Goal: Task Accomplishment & Management: Manage account settings

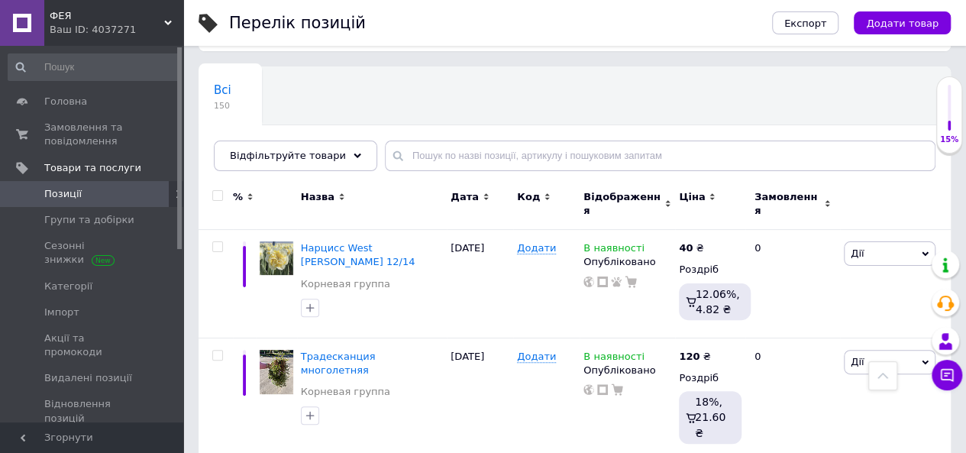
scroll to position [53, 0]
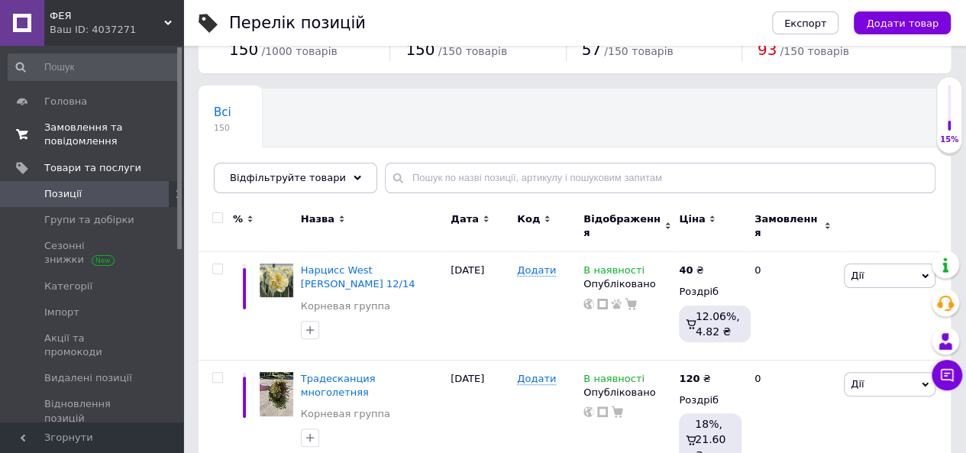
click at [87, 148] on span "Замовлення та повідомлення" at bounding box center [92, 135] width 97 height 28
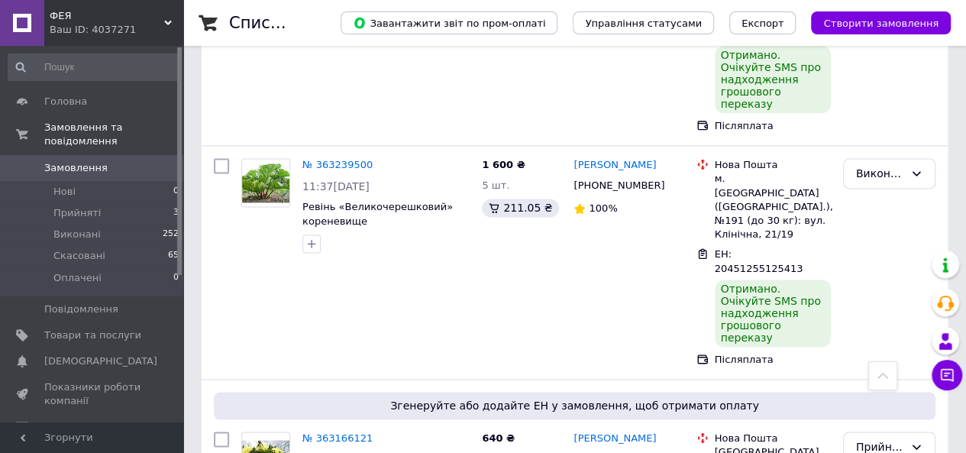
scroll to position [958, 0]
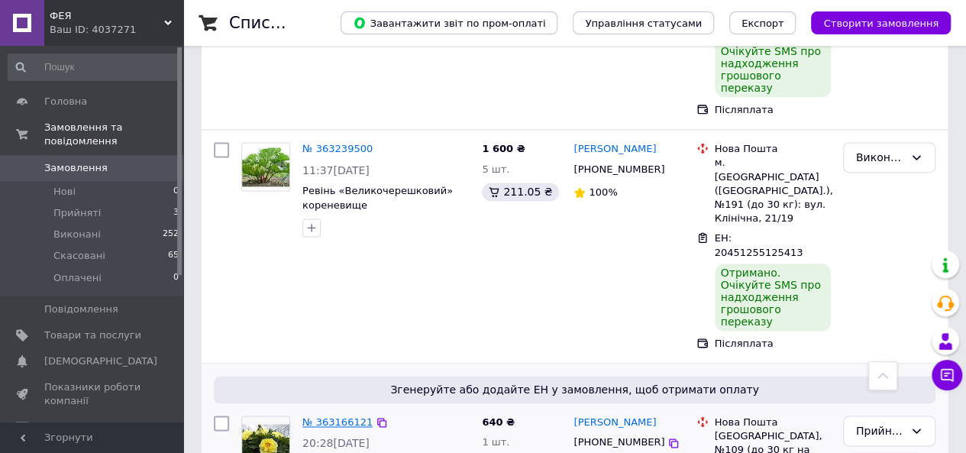
click at [328, 416] on link "№ 363166121" at bounding box center [338, 421] width 70 height 11
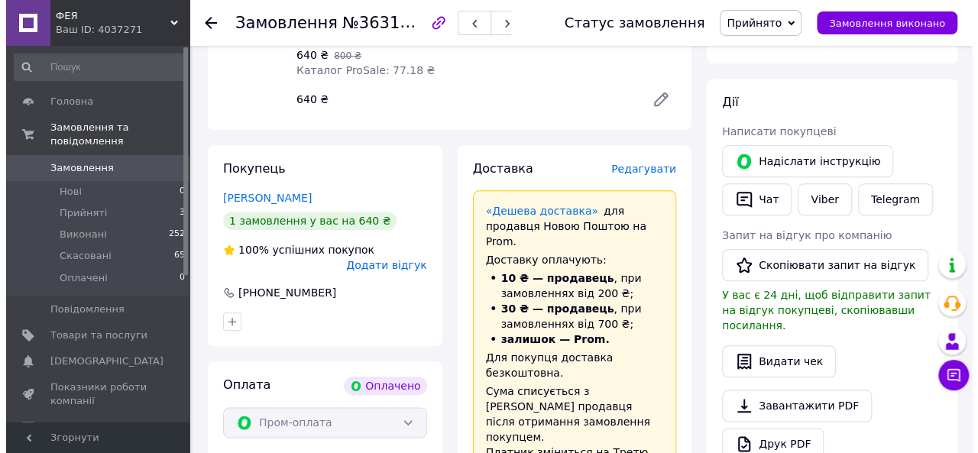
scroll to position [694, 0]
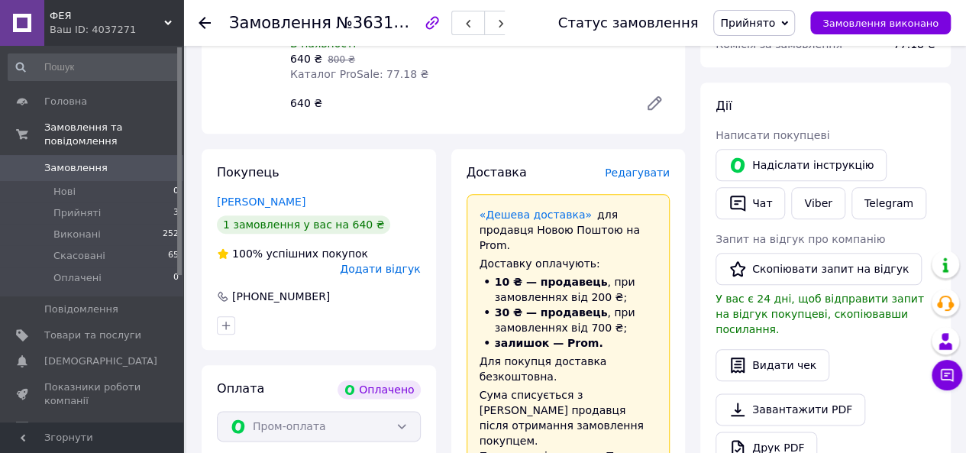
click at [651, 167] on span "Редагувати" at bounding box center [637, 173] width 65 height 12
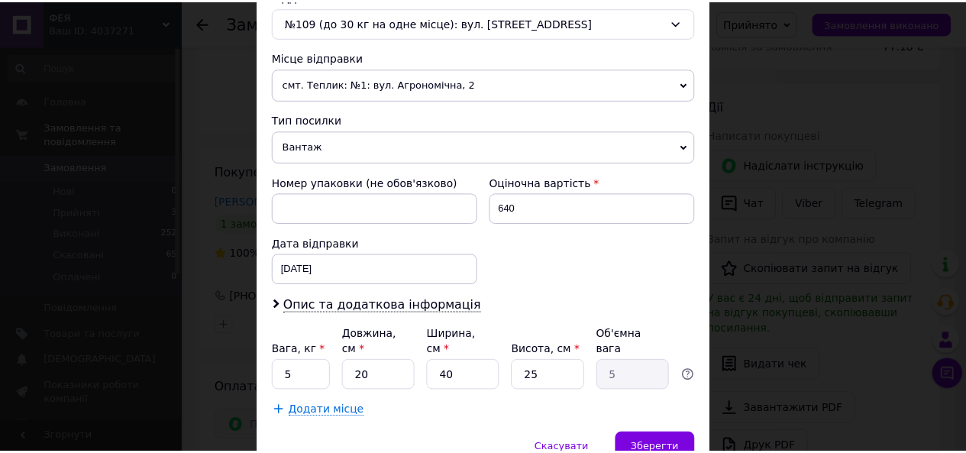
scroll to position [498, 0]
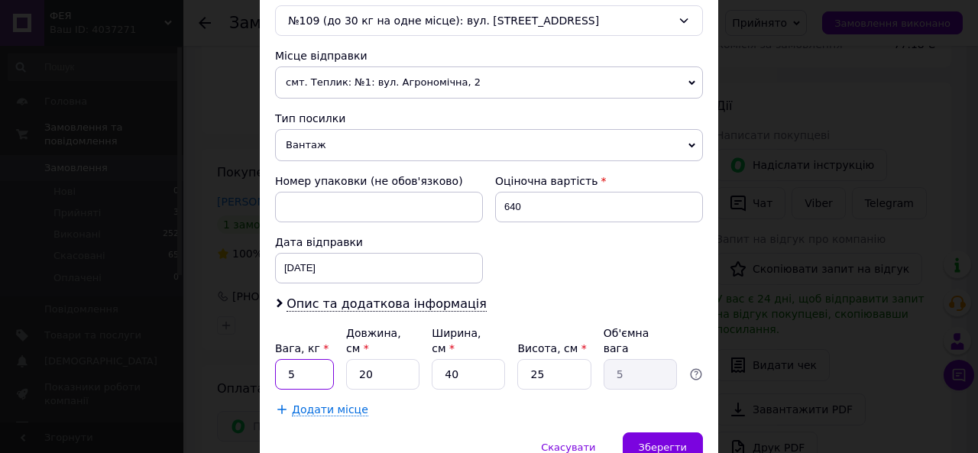
click at [310, 359] on input "5" at bounding box center [304, 374] width 59 height 31
type input "1"
click at [380, 359] on input "20" at bounding box center [382, 374] width 73 height 31
type input "2"
type input "0.5"
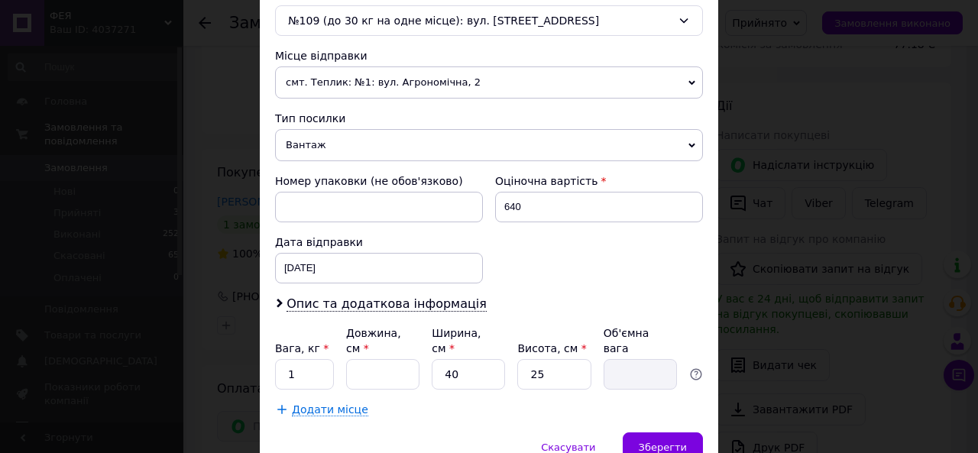
click at [820, 283] on div "× Редагування доставки Спосіб доставки Нова Пошта (платна) Платник Отримувач Ві…" at bounding box center [489, 226] width 978 height 453
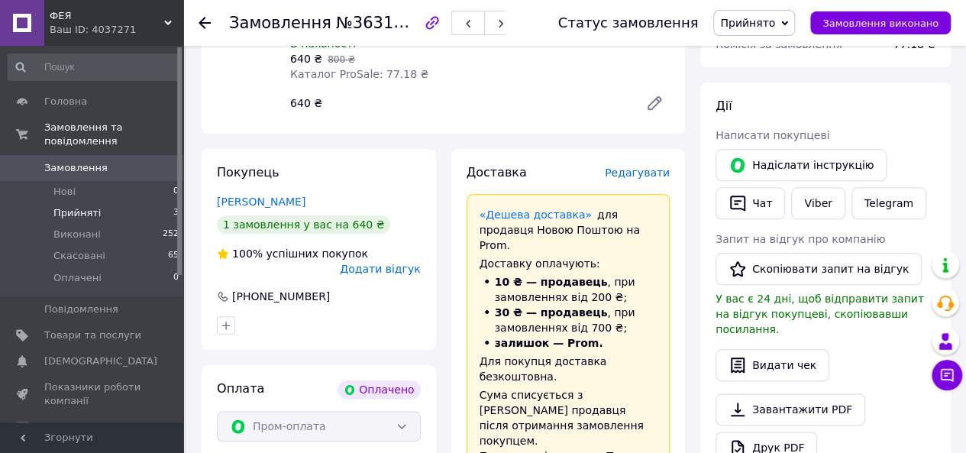
click at [64, 206] on span "Прийняті" at bounding box center [76, 213] width 47 height 14
